Goal: Task Accomplishment & Management: Complete application form

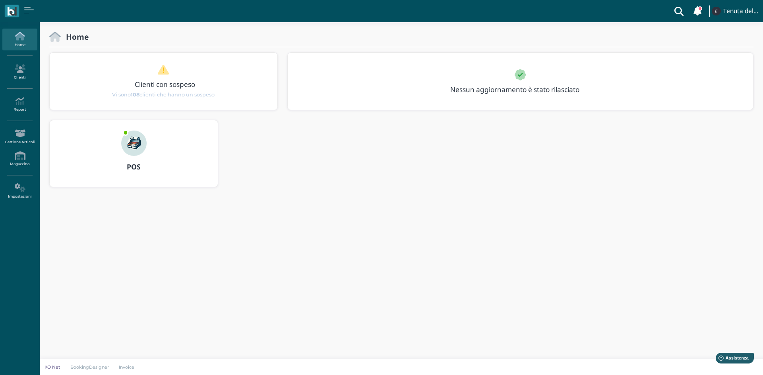
click at [127, 153] on img at bounding box center [133, 143] width 25 height 25
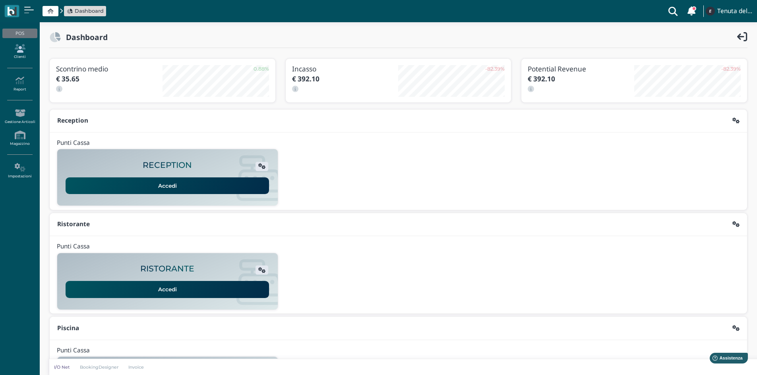
click at [20, 49] on icon at bounding box center [19, 48] width 35 height 9
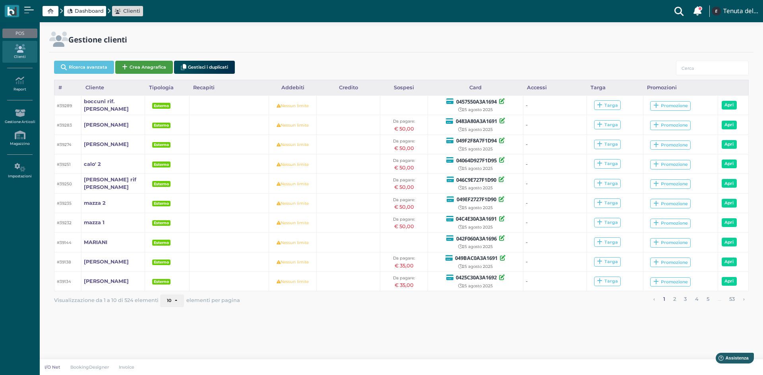
click at [145, 68] on button "Crea Anagrafica" at bounding box center [144, 67] width 58 height 13
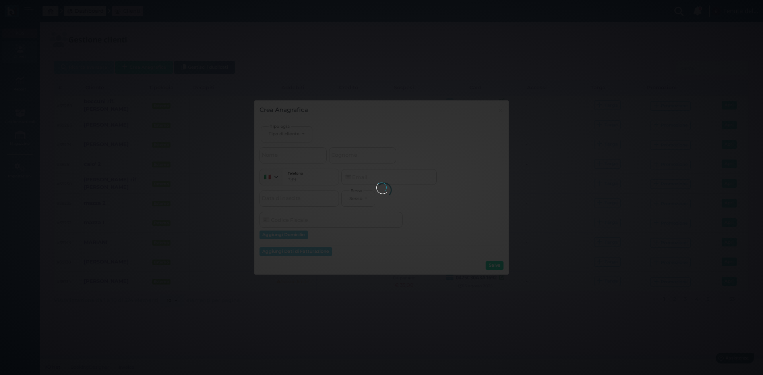
select select
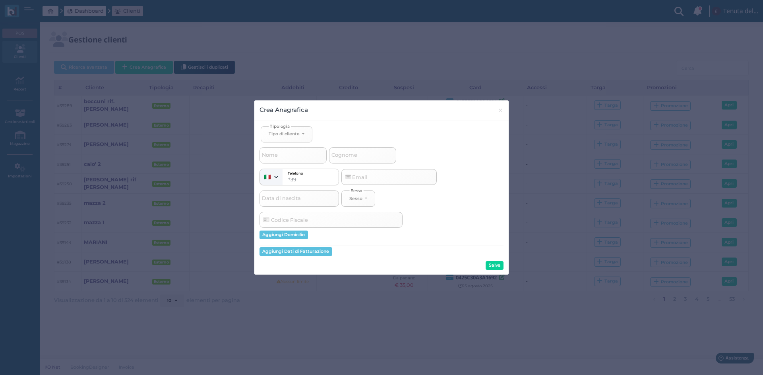
click at [341, 153] on span "Cognome" at bounding box center [344, 156] width 28 height 10
click at [341, 153] on input "Cognome" at bounding box center [362, 155] width 67 height 16
click at [293, 139] on button "Tipo di cliente" at bounding box center [287, 134] width 52 height 16
drag, startPoint x: 285, startPoint y: 161, endPoint x: 332, endPoint y: 163, distance: 46.5
click at [287, 162] on span "Esterno" at bounding box center [279, 160] width 20 height 6
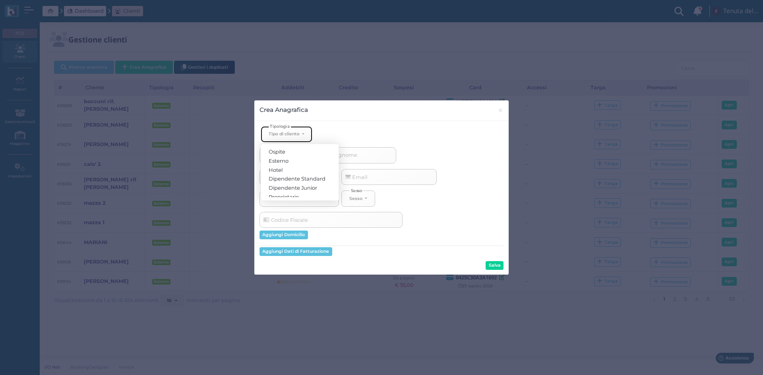
select select "[object Object]"
select select
click at [352, 160] on span "Cognome" at bounding box center [344, 156] width 28 height 10
click at [352, 160] on input "Cognome" at bounding box center [362, 155] width 67 height 16
type input "q"
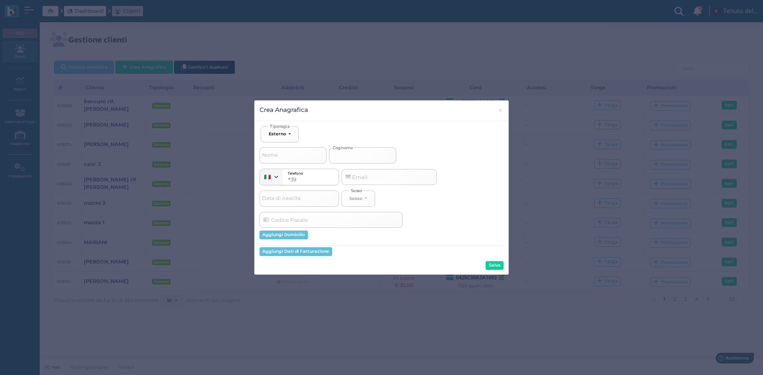
select select
type input "qu"
select select
type input "qua"
select select
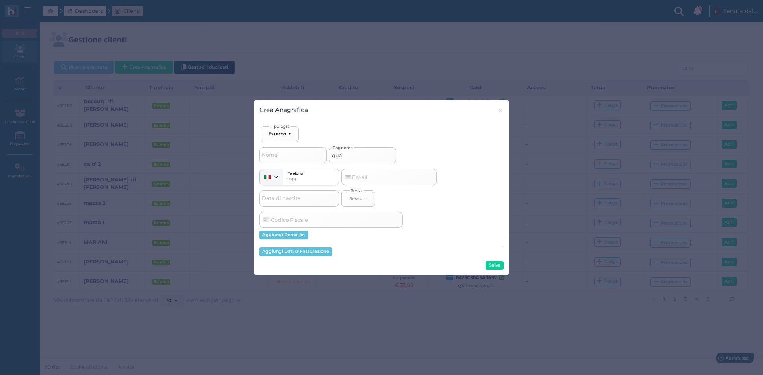
type input "quar"
select select
type input "quara"
select select
type input "quaran"
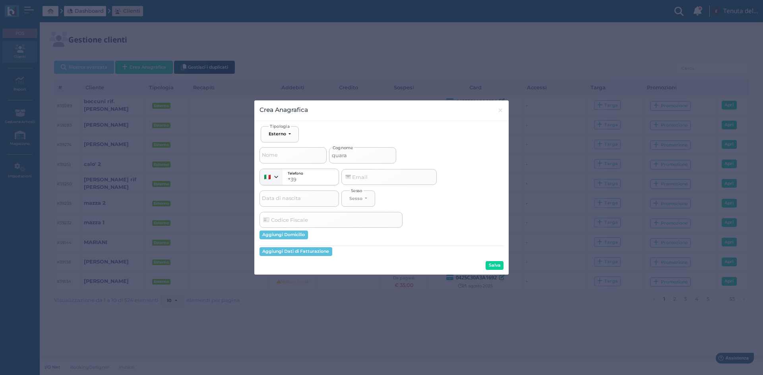
select select
type input "quarant"
select select
type input "quaranta"
select select
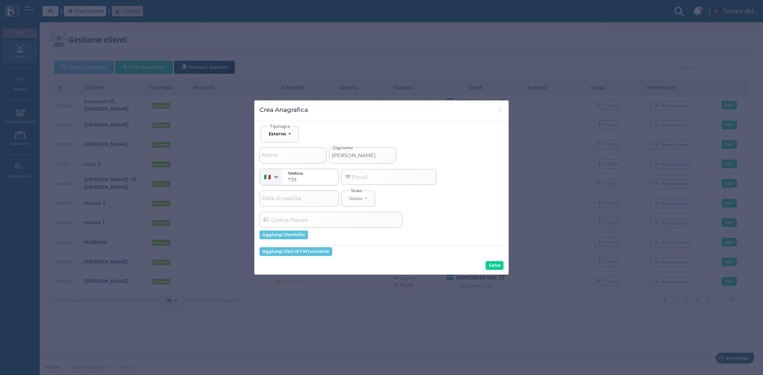
type input "quaranta"
select select
type input "quaranta r"
select select
type input "quaranta ri"
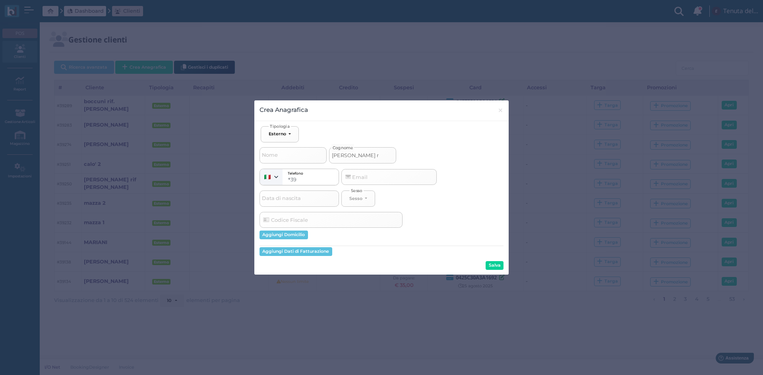
select select
type input "quaranta rif"
select select
type input "quaranta rif."
select select
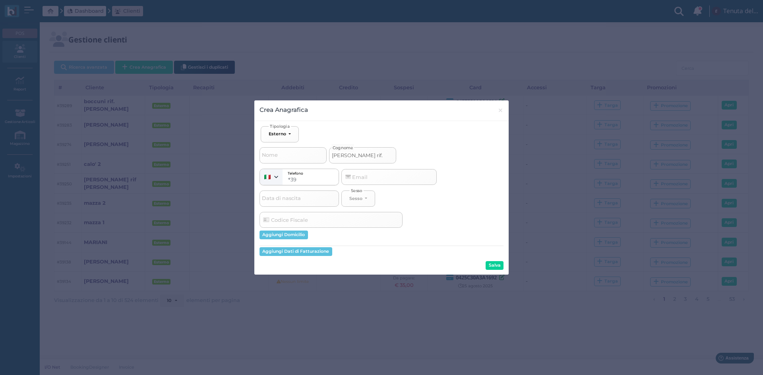
type input "quaranta rif."
select select
type input "quaranta rif. m"
select select
type input "quaranta rif. ma"
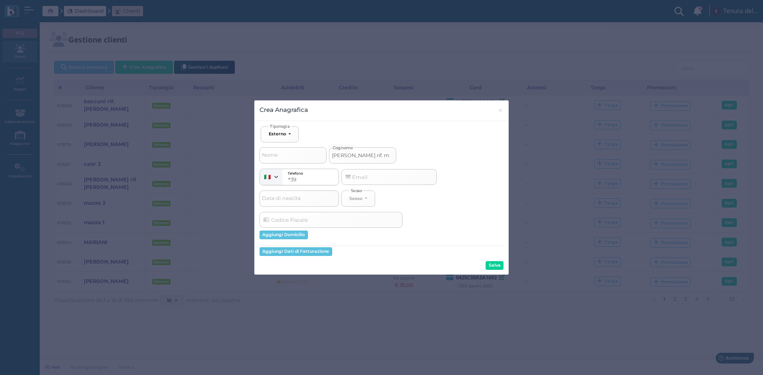
select select
type input "quaranta rif. mar"
select select
type input "quaranta rif. mari"
select select
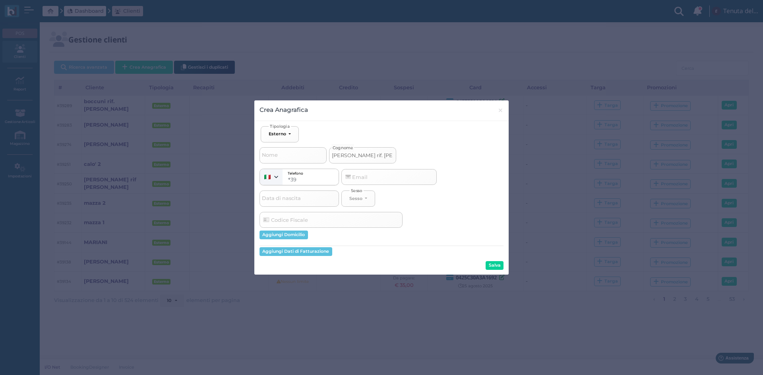
type input "quaranta rif. maria"
select select
type input "quaranta rif. marian"
select select
type input "quaranta rif. mariani"
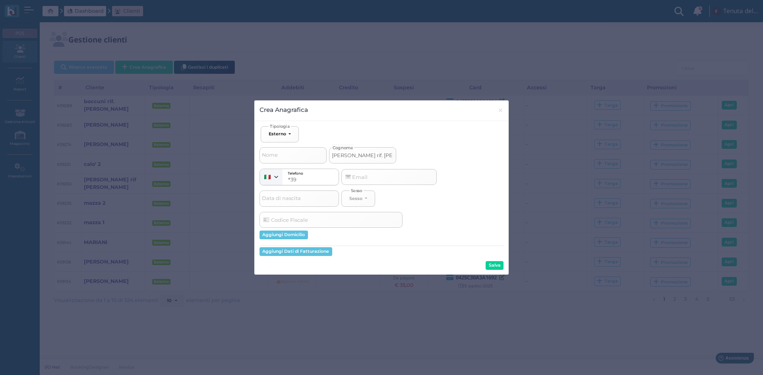
select select
type input "quaranta rif. mariani"
click at [493, 266] on button "Salva" at bounding box center [495, 265] width 18 height 9
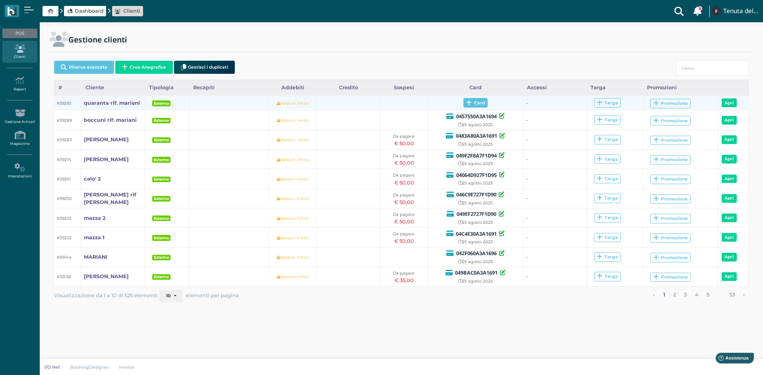
click at [474, 103] on span "Card" at bounding box center [475, 103] width 24 height 10
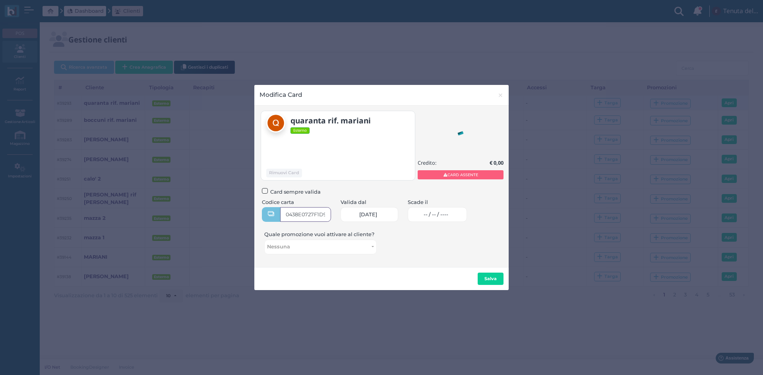
type input "0438E0727F1D91"
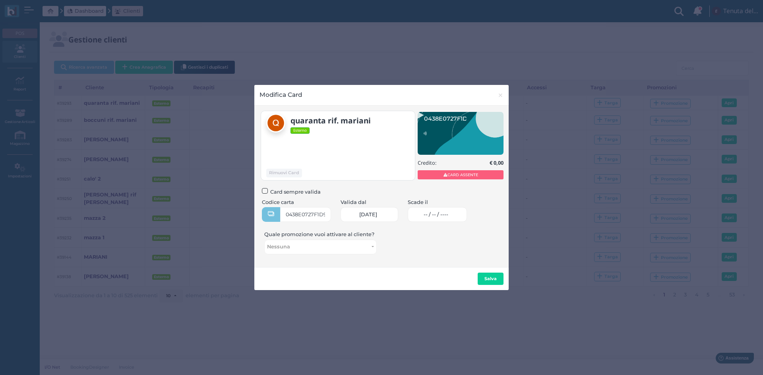
click at [438, 217] on span "-- / -- / ----" at bounding box center [436, 215] width 25 height 6
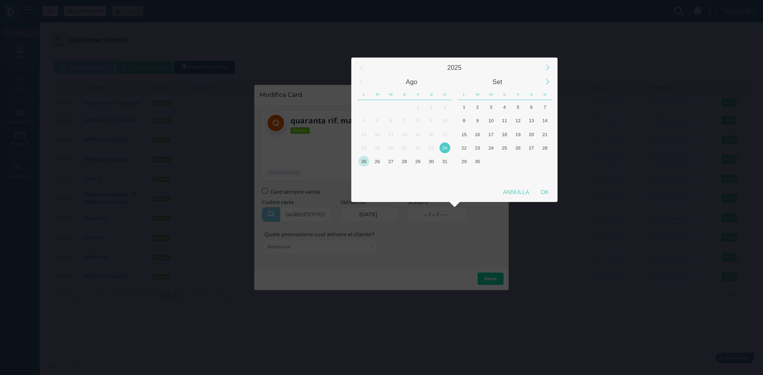
click at [364, 164] on div "25" at bounding box center [363, 161] width 11 height 11
click at [547, 190] on div "OK" at bounding box center [545, 192] width 20 height 14
type input "[DATE]"
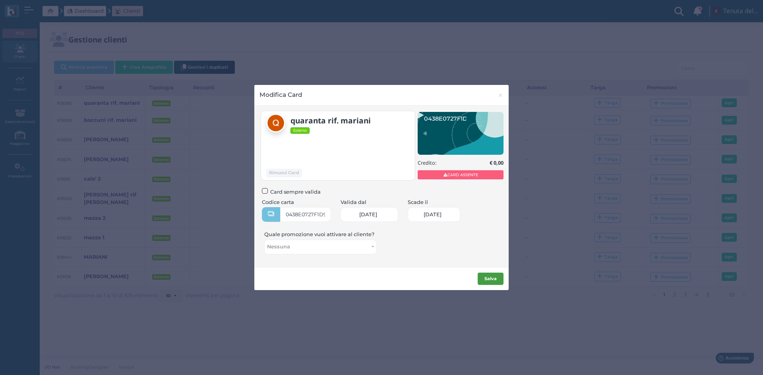
scroll to position [0, 34]
click at [498, 277] on button "Salva" at bounding box center [491, 279] width 26 height 13
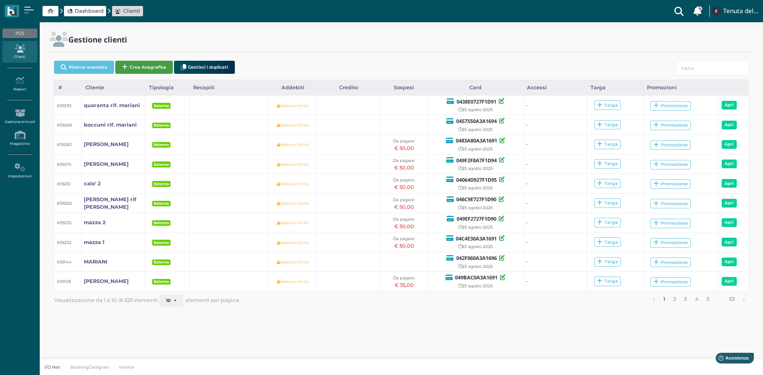
click at [157, 66] on button "Crea Anagrafica" at bounding box center [144, 67] width 58 height 13
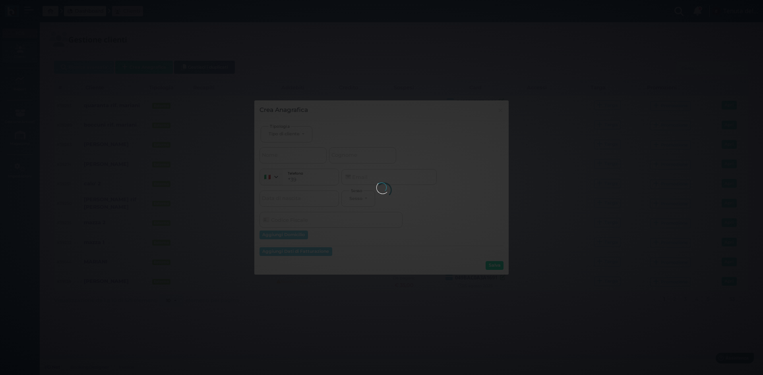
select select
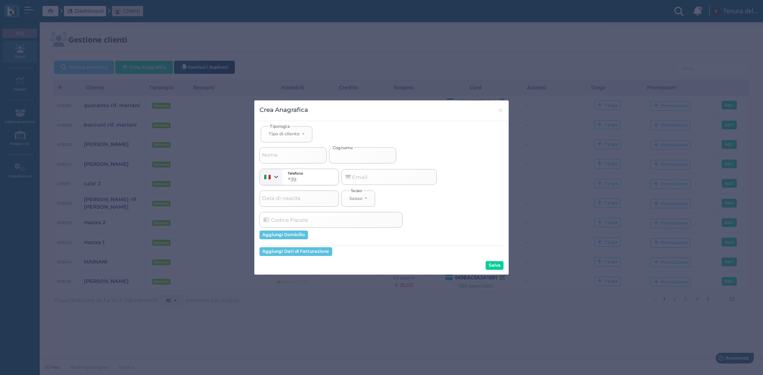
click at [363, 151] on input "Cognome" at bounding box center [362, 155] width 67 height 16
select select
type input "s"
select select
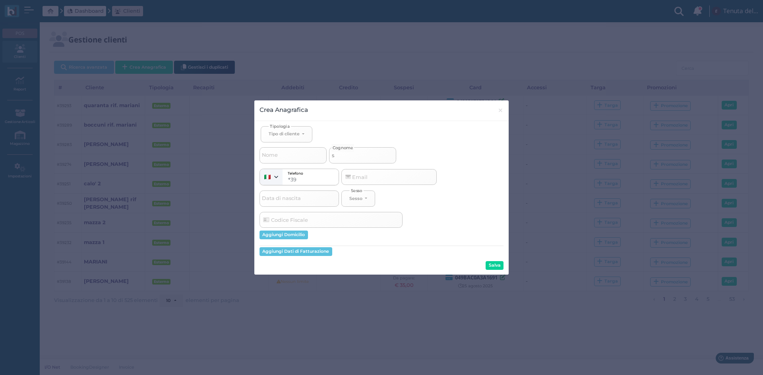
type input "sc"
select select
type input "sca"
select select
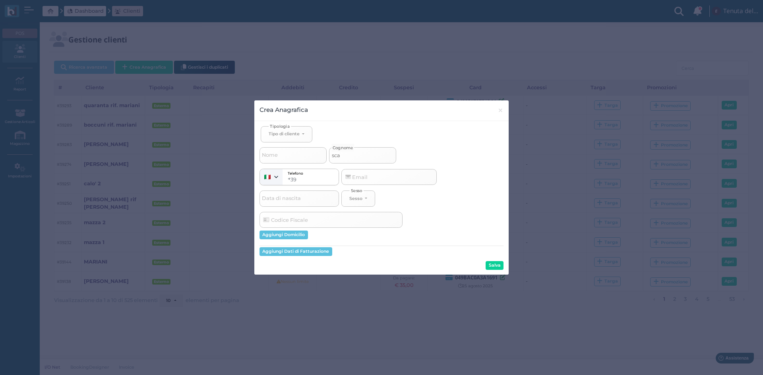
select select
type input "scat"
select select
type input "scati"
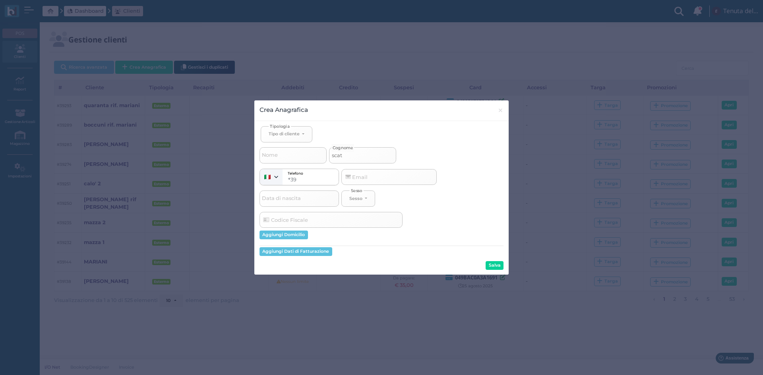
select select
type input "scatin"
select select
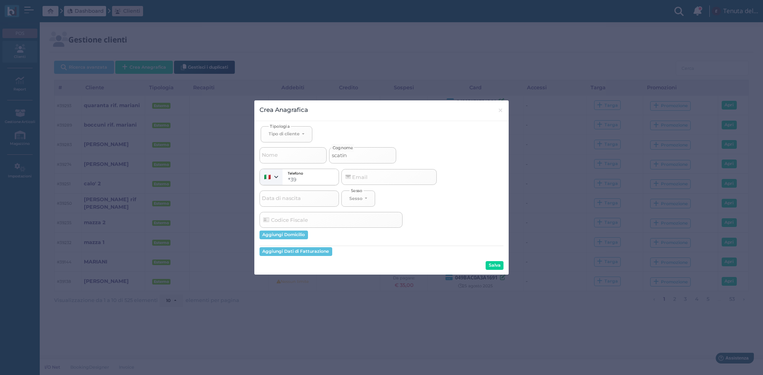
type input "scatino"
select select
type input "scatino"
click at [283, 131] on button "Tipo di cliente" at bounding box center [287, 134] width 52 height 16
drag, startPoint x: 277, startPoint y: 161, endPoint x: 405, endPoint y: 188, distance: 130.3
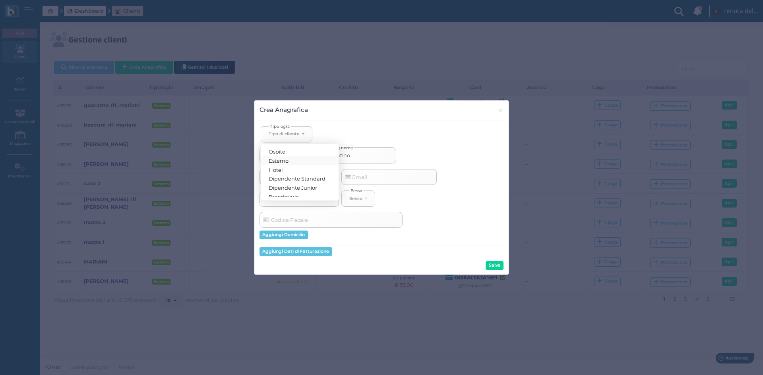
click at [277, 161] on span "Esterno" at bounding box center [279, 160] width 20 height 6
select select "[object Object]"
select select
click at [493, 265] on button "Salva" at bounding box center [495, 265] width 18 height 9
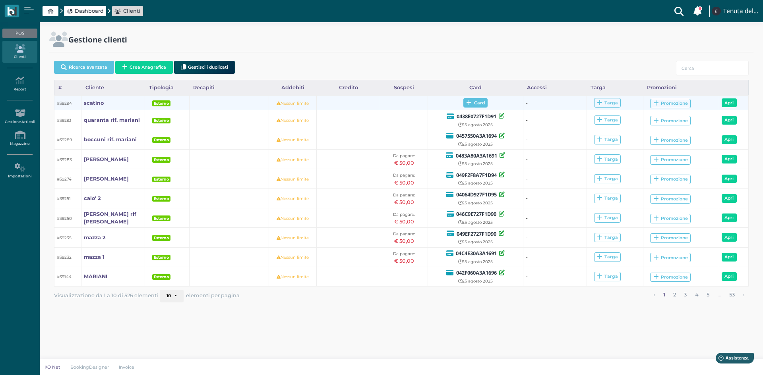
click at [472, 102] on span "Card" at bounding box center [475, 103] width 24 height 10
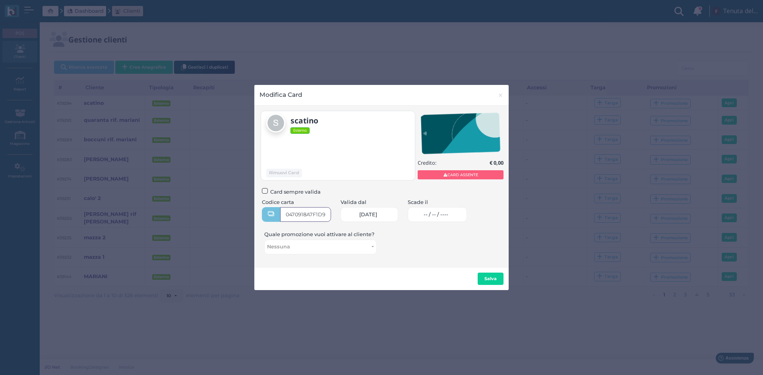
type input "0470918A7F1D90"
click at [432, 219] on link "-- / -- / ----" at bounding box center [437, 214] width 59 height 15
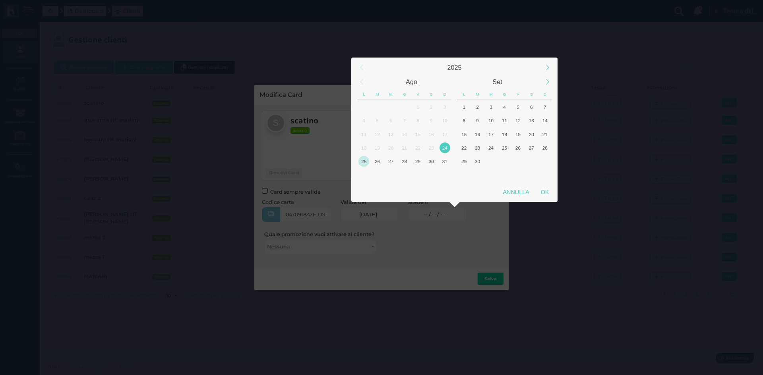
click at [365, 160] on div "25" at bounding box center [363, 161] width 11 height 11
click at [548, 195] on div "OK" at bounding box center [545, 192] width 20 height 14
type input "25/08/2025"
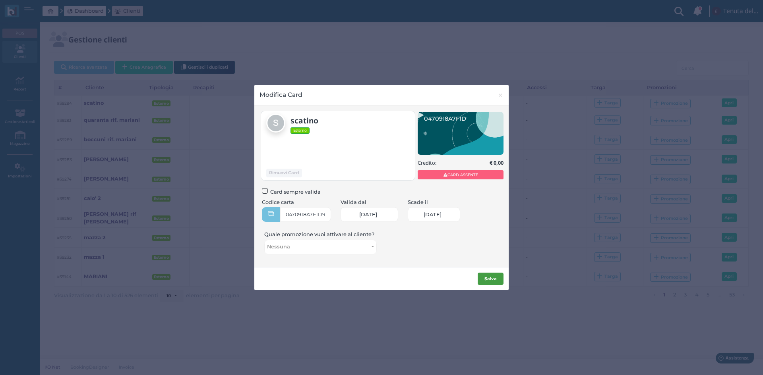
click at [495, 277] on b "Salva" at bounding box center [490, 279] width 12 height 6
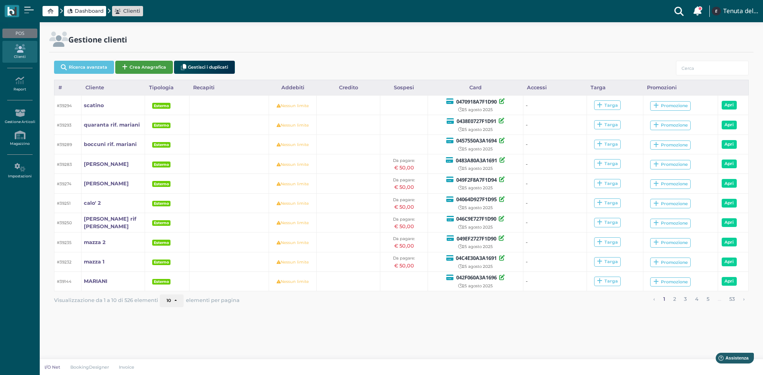
click at [159, 66] on button "Crea Anagrafica" at bounding box center [144, 67] width 58 height 13
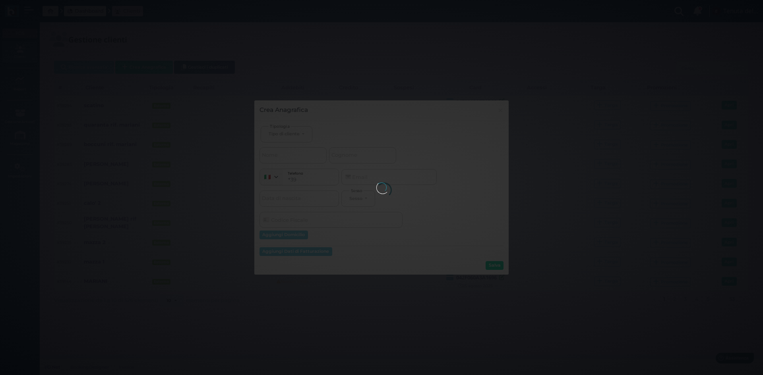
select select
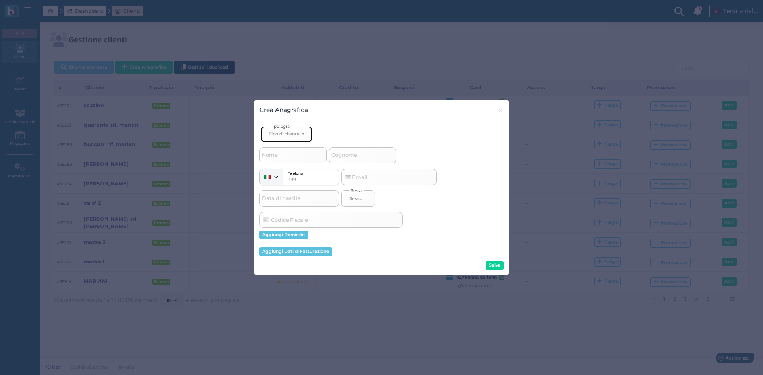
click at [278, 134] on div "Tipo di cliente" at bounding box center [284, 134] width 31 height 6
drag, startPoint x: 279, startPoint y: 162, endPoint x: 331, endPoint y: 156, distance: 53.2
click at [279, 163] on span "Esterno" at bounding box center [279, 160] width 20 height 6
select select "[object Object]"
select select
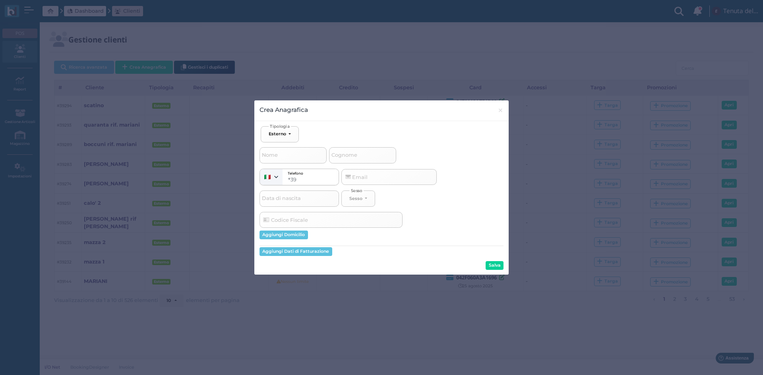
click at [350, 156] on span "Cognome" at bounding box center [344, 156] width 28 height 10
click at [350, 156] on input "Cognome" at bounding box center [362, 155] width 67 height 16
type input "t"
select select
type input "ta"
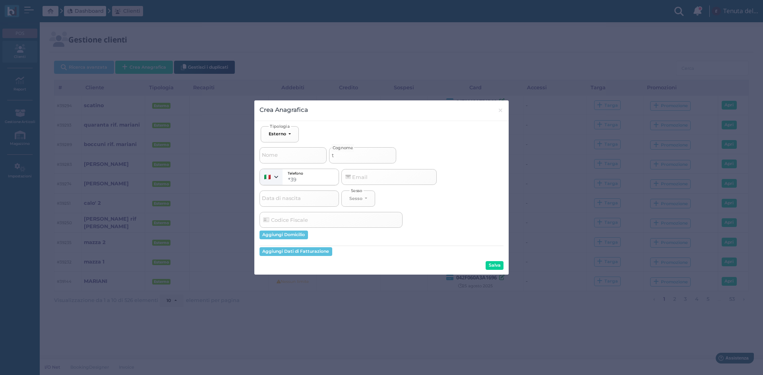
select select
type input "tag"
select select
type input "tagl"
select select
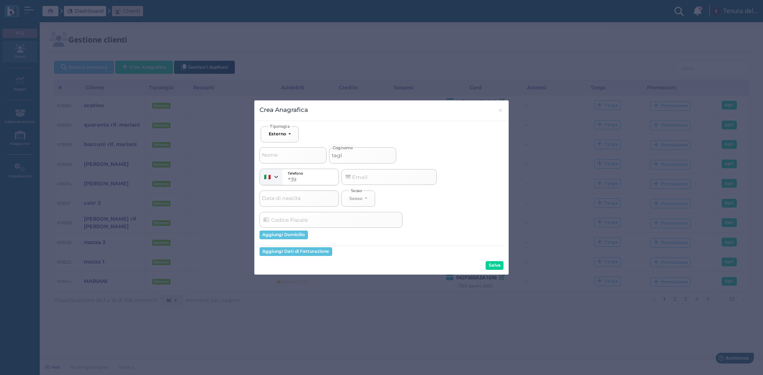
type input "tagli"
select select
type input "taglie"
select select
type input "taglien"
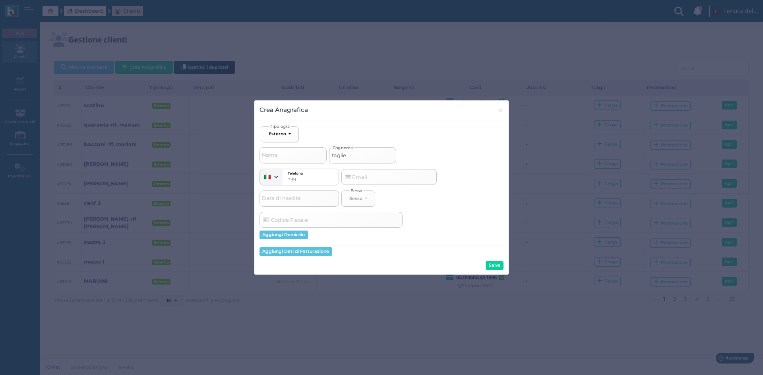
select select
type input "taglient"
select select
type input "[PERSON_NAME]"
select select
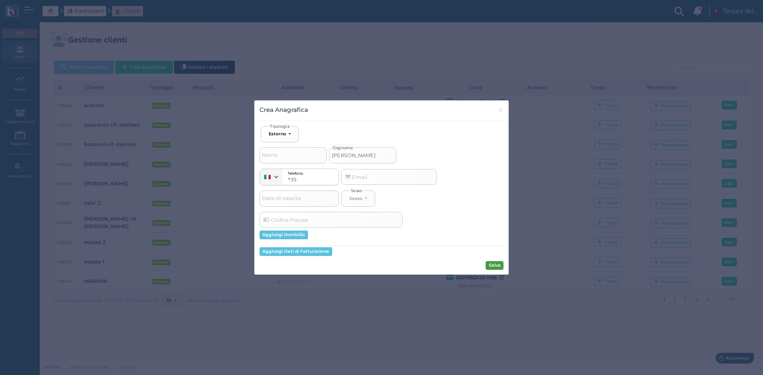
type input "[PERSON_NAME]"
click at [491, 266] on button "Salva" at bounding box center [495, 265] width 18 height 9
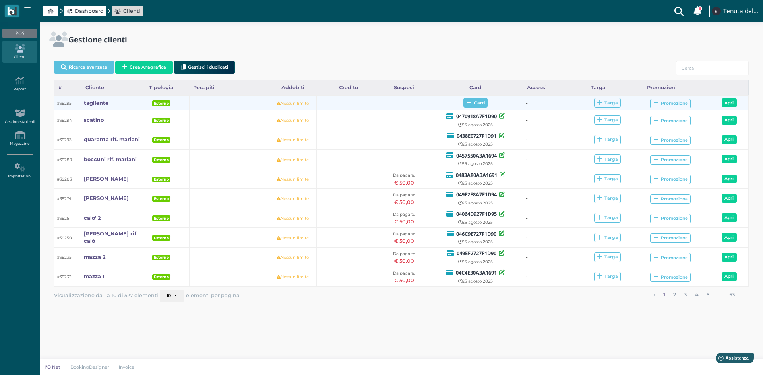
click at [470, 103] on icon at bounding box center [469, 103] width 6 height 6
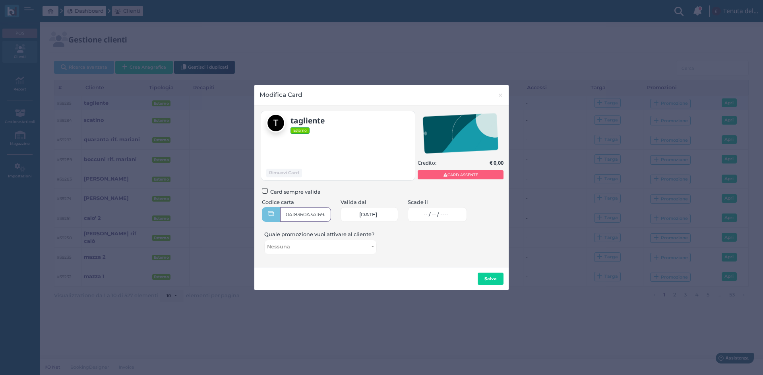
type input "0418360A3A1694"
click at [432, 216] on link "-- / -- / ----" at bounding box center [437, 214] width 59 height 15
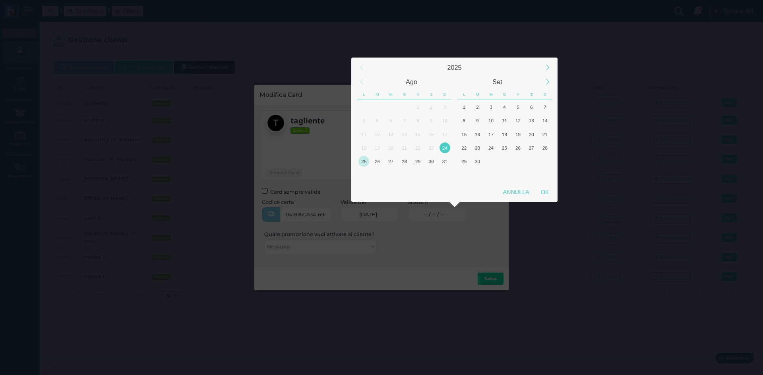
click at [360, 165] on div "25" at bounding box center [363, 161] width 11 height 11
click at [549, 192] on div "OK" at bounding box center [545, 192] width 20 height 14
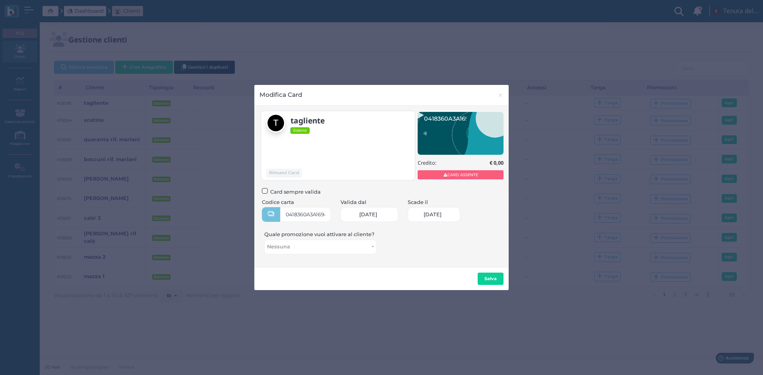
type input "25/08/2025"
click at [494, 283] on button "Salva" at bounding box center [491, 279] width 26 height 13
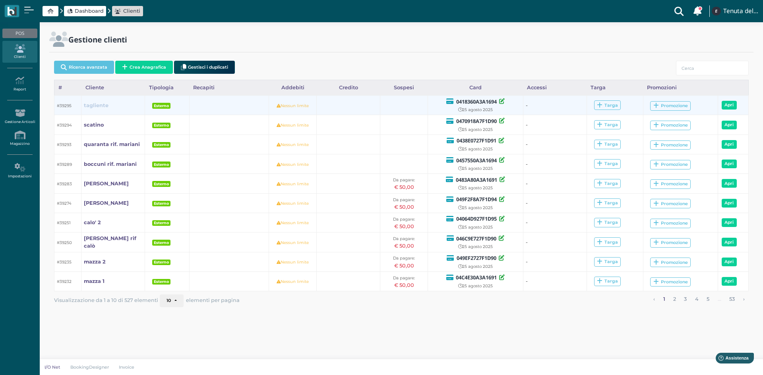
click at [102, 106] on b "tagliente" at bounding box center [96, 106] width 25 height 6
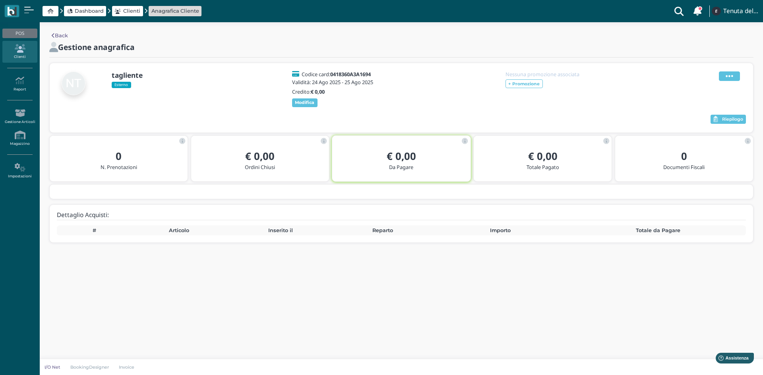
click at [730, 76] on icon at bounding box center [730, 76] width 8 height 9
click at [702, 89] on span "Modifica" at bounding box center [705, 86] width 22 height 8
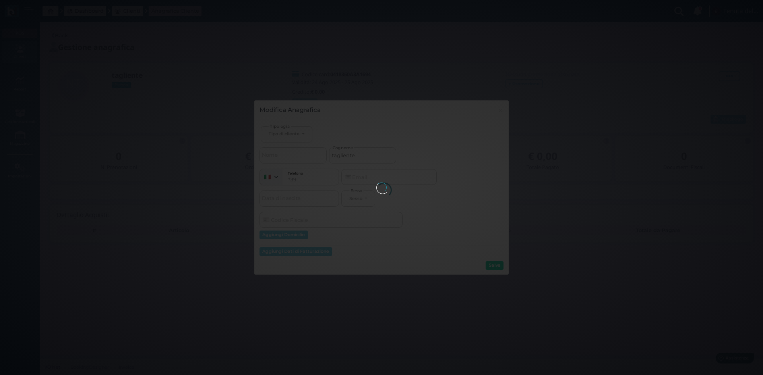
select select
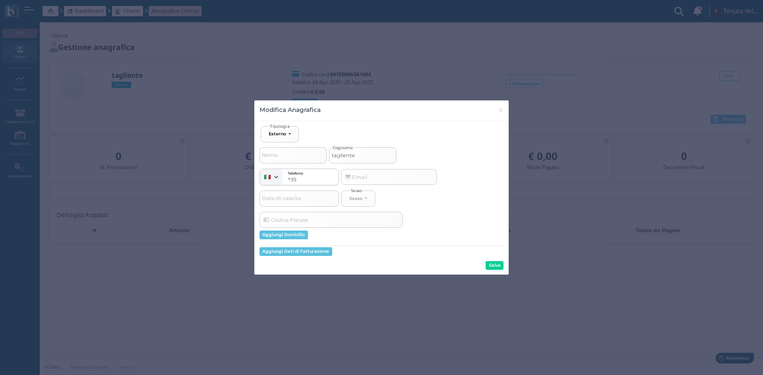
click at [384, 154] on input "tagliente" at bounding box center [362, 155] width 67 height 16
type input "tagliente"
select select
type input "tagliente r"
select select
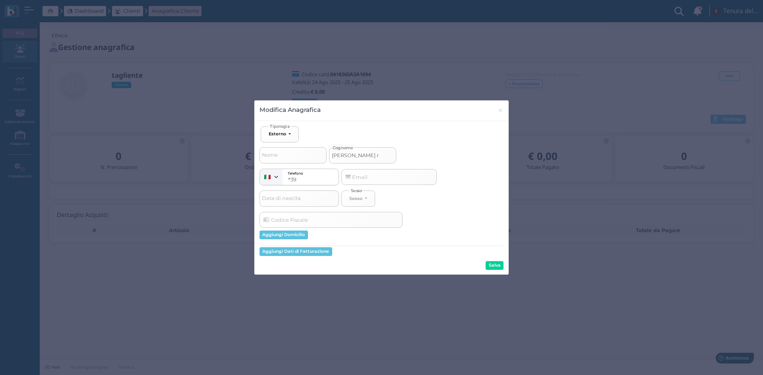
type input "tagliente ri"
select select
type input "tagliente rif"
select select
type input "tagliente rif"
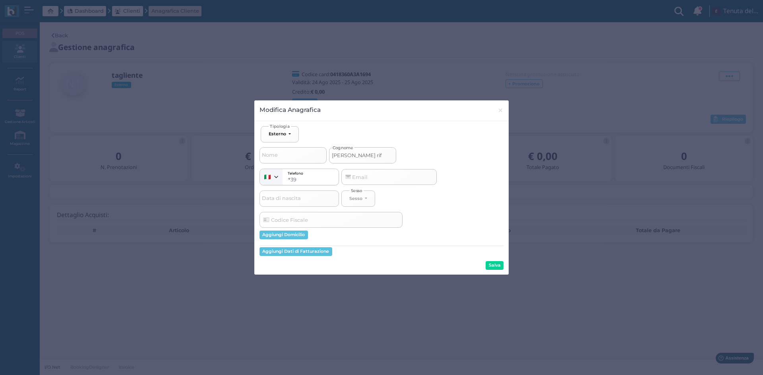
select select
type input "tagliente rif m"
select select
type input "tagliente rif ma"
select select
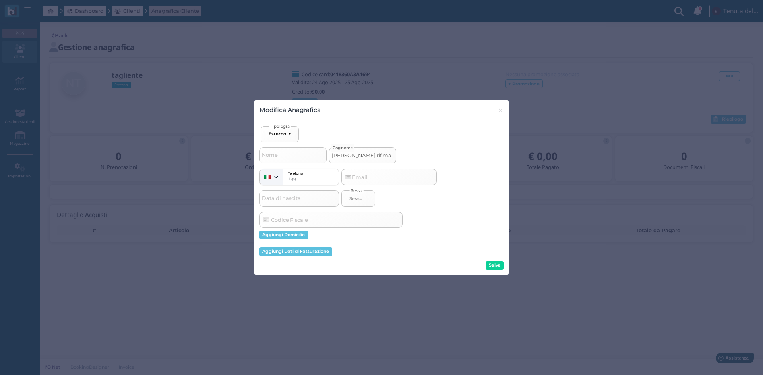
type input "tagliente rif mar"
select select
type input "tagliente rif mari"
select select
type input "tagliente rif maria"
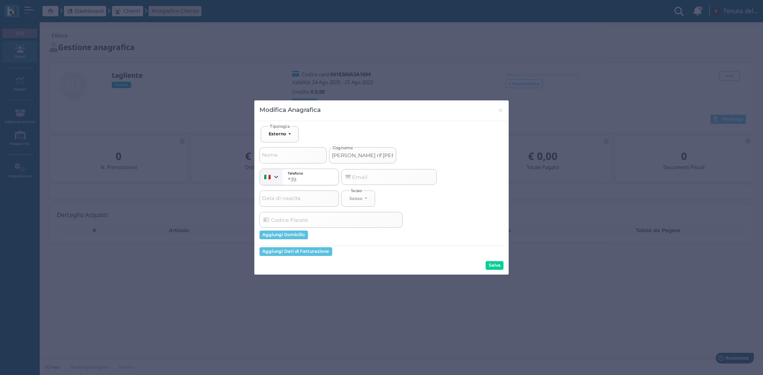
select select
type input "tagliente rif marian"
select select
type input "tagliente [PERSON_NAME]"
select select
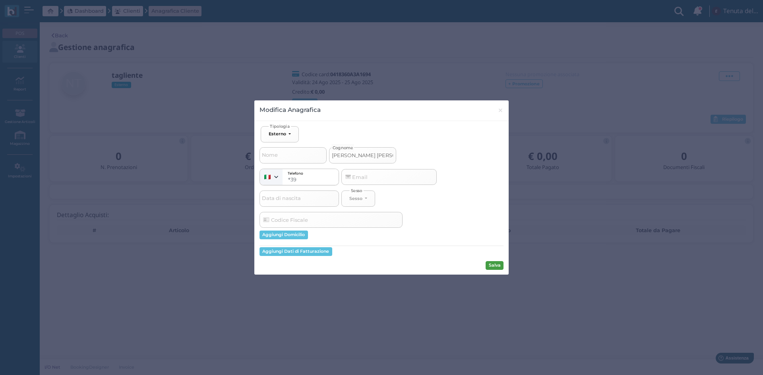
type input "tagliente [PERSON_NAME]"
click at [496, 263] on button "Salva" at bounding box center [495, 265] width 18 height 9
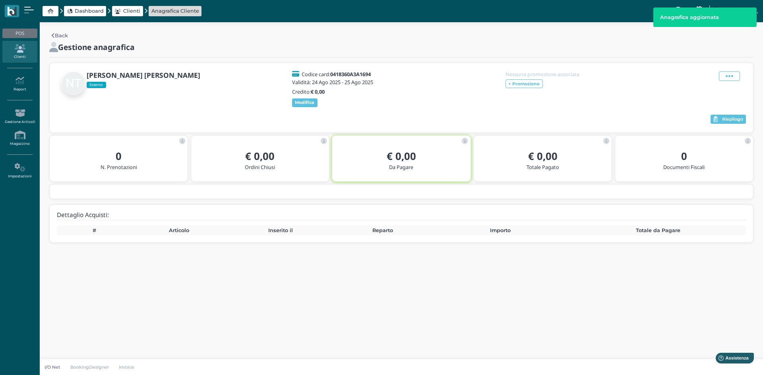
click at [54, 39] on link "Back" at bounding box center [60, 36] width 16 height 8
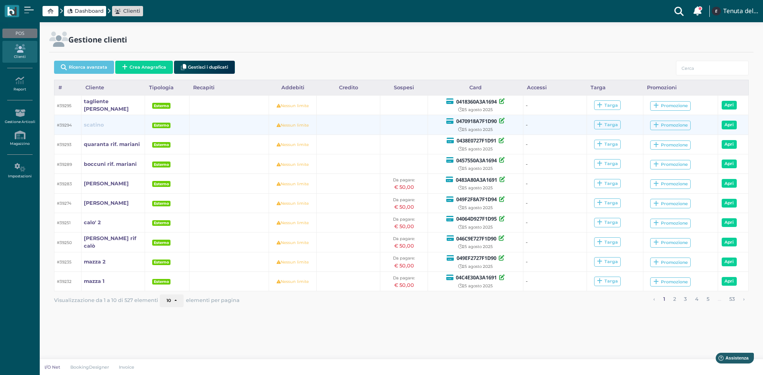
click at [99, 125] on b "scatino" at bounding box center [94, 125] width 20 height 6
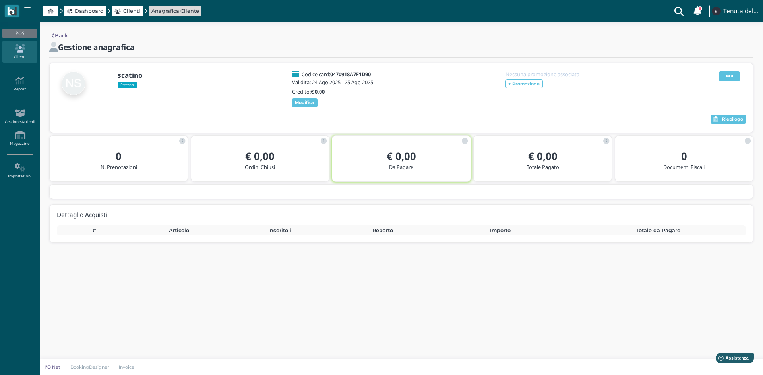
click at [733, 79] on icon at bounding box center [730, 76] width 8 height 9
click at [710, 85] on span "Modifica" at bounding box center [705, 86] width 22 height 8
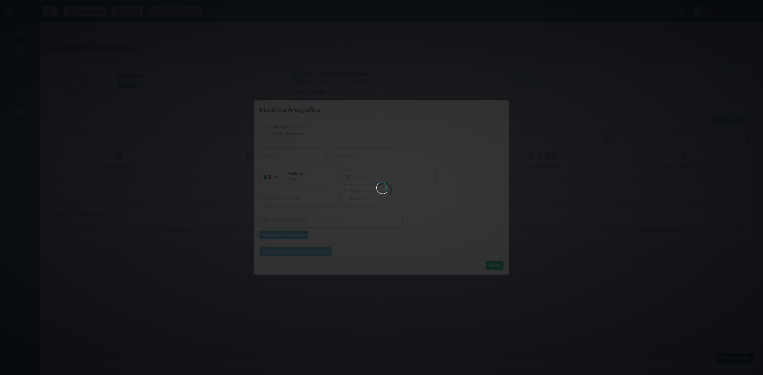
select select
type input "scatino"
select select
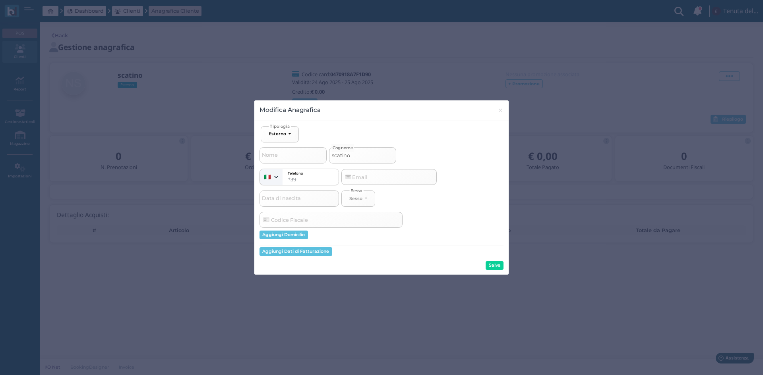
click at [371, 154] on input "scatino" at bounding box center [362, 155] width 67 height 16
type input "scatino"
select select
type input "scatino r"
select select
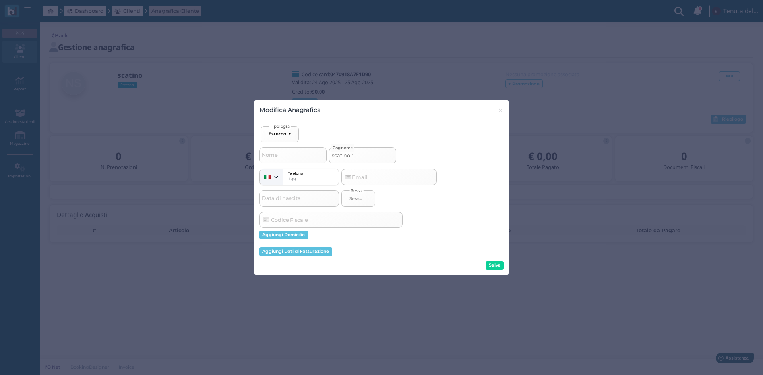
type input "scatino ri"
select select
type input "scatino rif"
select select
type input "scatino rif."
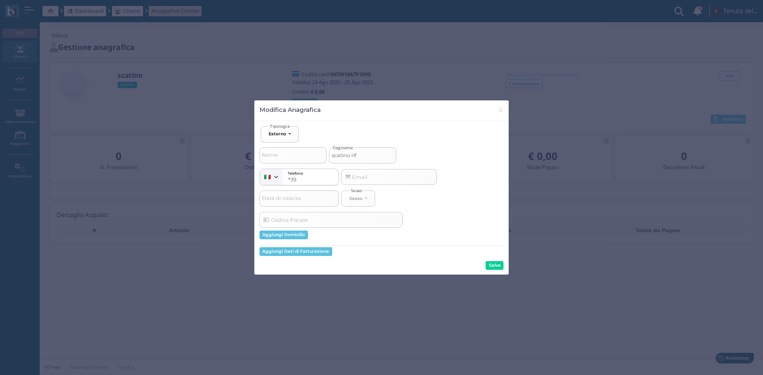
select select
type input "scatino rif."
select select
type input "scatino rif. m"
select select
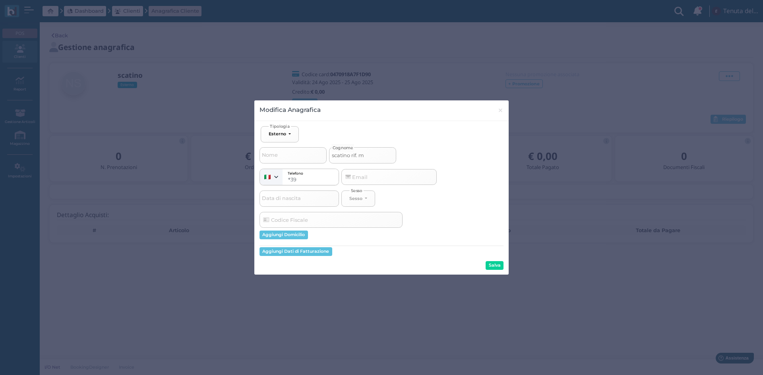
type input "scatino rif. ma"
select select
type input "scatino rif. mar"
select select
type input "scatino rif. mari"
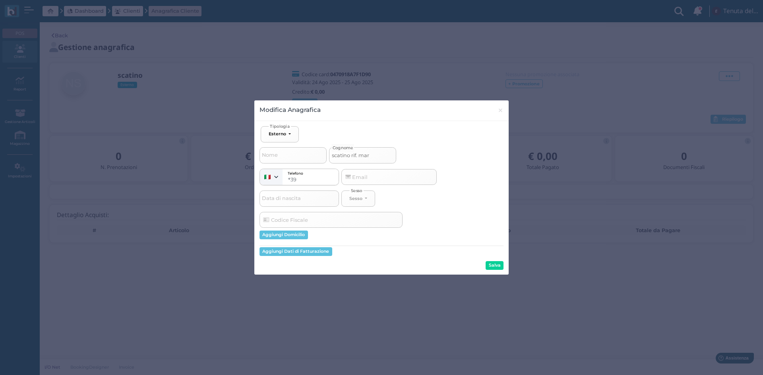
select select
type input "scatino rif. maria"
select select
type input "scatino rif. marian"
select select
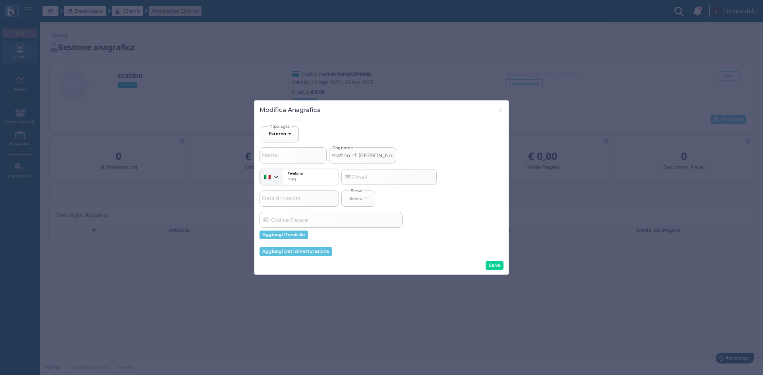
type input "scatino rif. mariani"
select select
type input "scatino rif. mariani"
click at [497, 266] on button "Salva" at bounding box center [495, 265] width 18 height 9
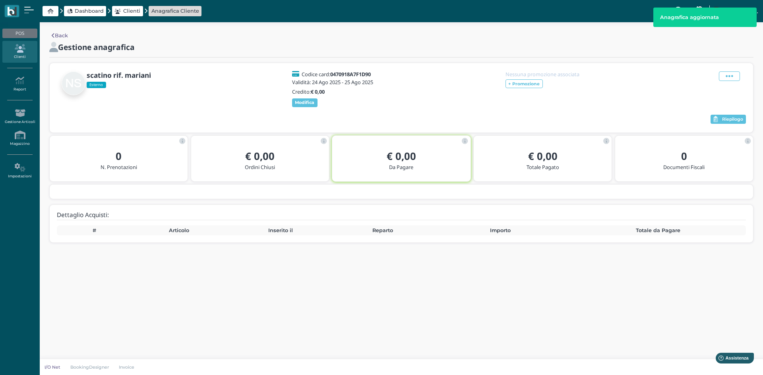
click at [53, 35] on icon at bounding box center [53, 35] width 3 height 5
